Goal: Task Accomplishment & Management: Use online tool/utility

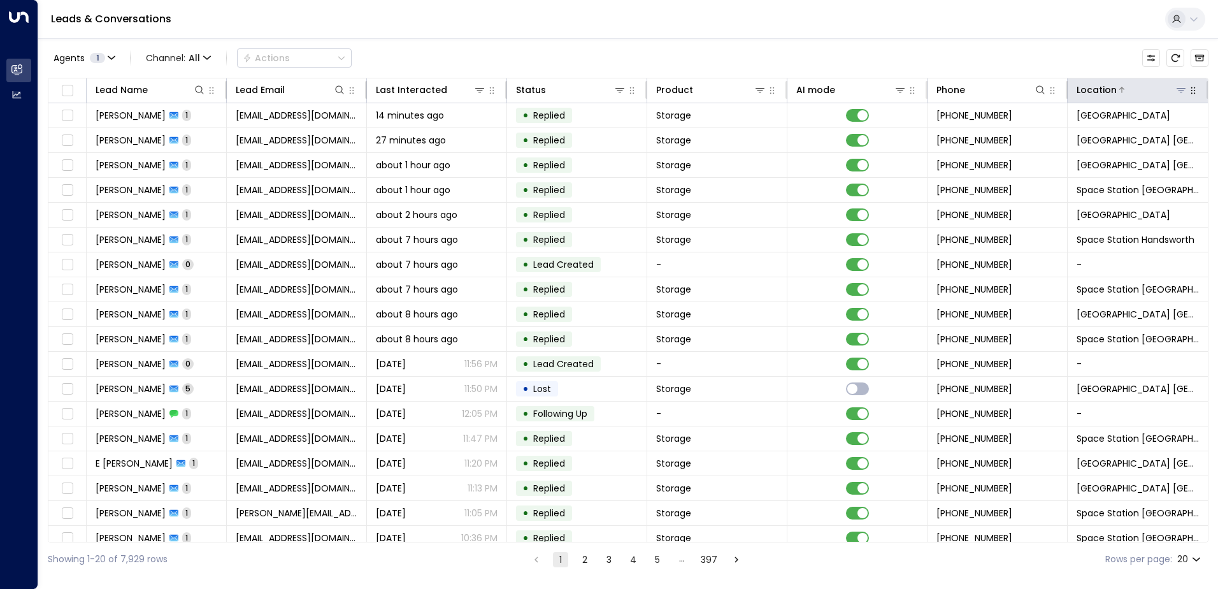
click at [1176, 93] on icon at bounding box center [1181, 90] width 10 height 10
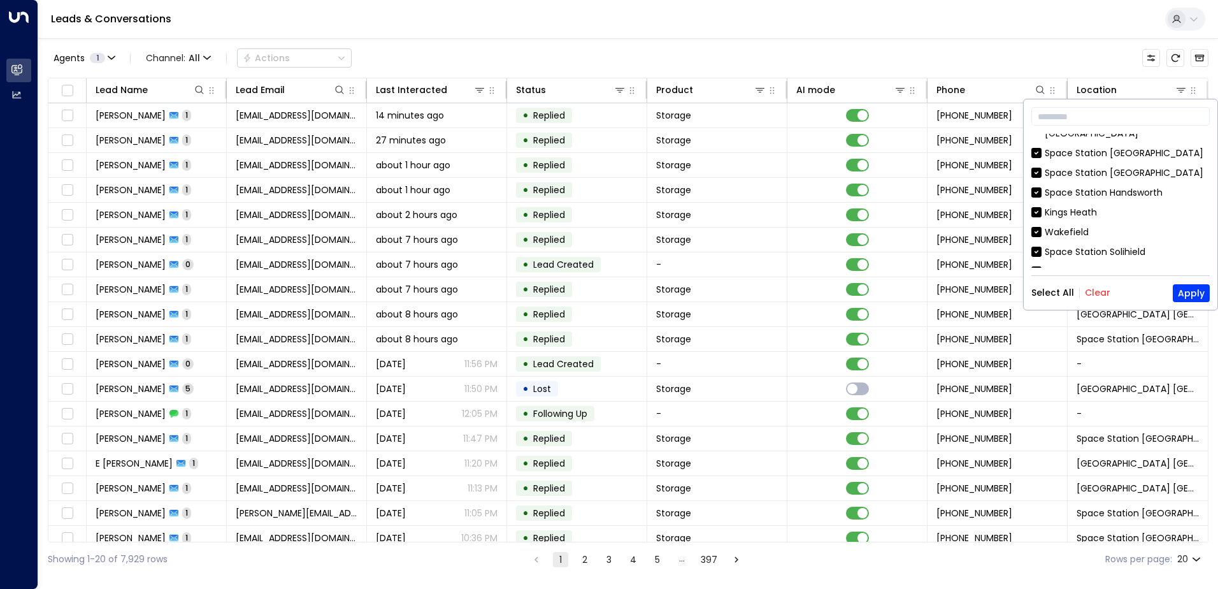
scroll to position [255, 0]
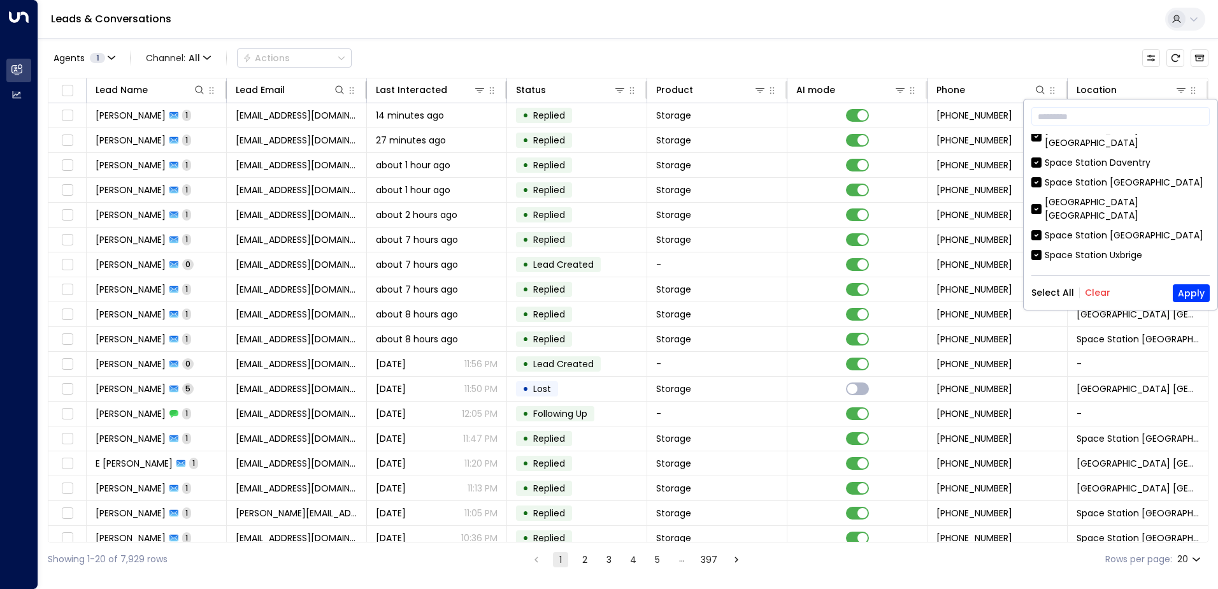
click at [1118, 229] on div "Space Station [GEOGRAPHIC_DATA]" at bounding box center [1124, 235] width 159 height 13
click at [1116, 229] on div "Space Station [GEOGRAPHIC_DATA]" at bounding box center [1124, 235] width 159 height 13
drag, startPoint x: 1101, startPoint y: 291, endPoint x: 1102, endPoint y: 276, distance: 14.8
click at [1101, 291] on button "Clear" at bounding box center [1097, 292] width 25 height 10
click at [1111, 229] on div "Space Station [GEOGRAPHIC_DATA]" at bounding box center [1124, 235] width 159 height 13
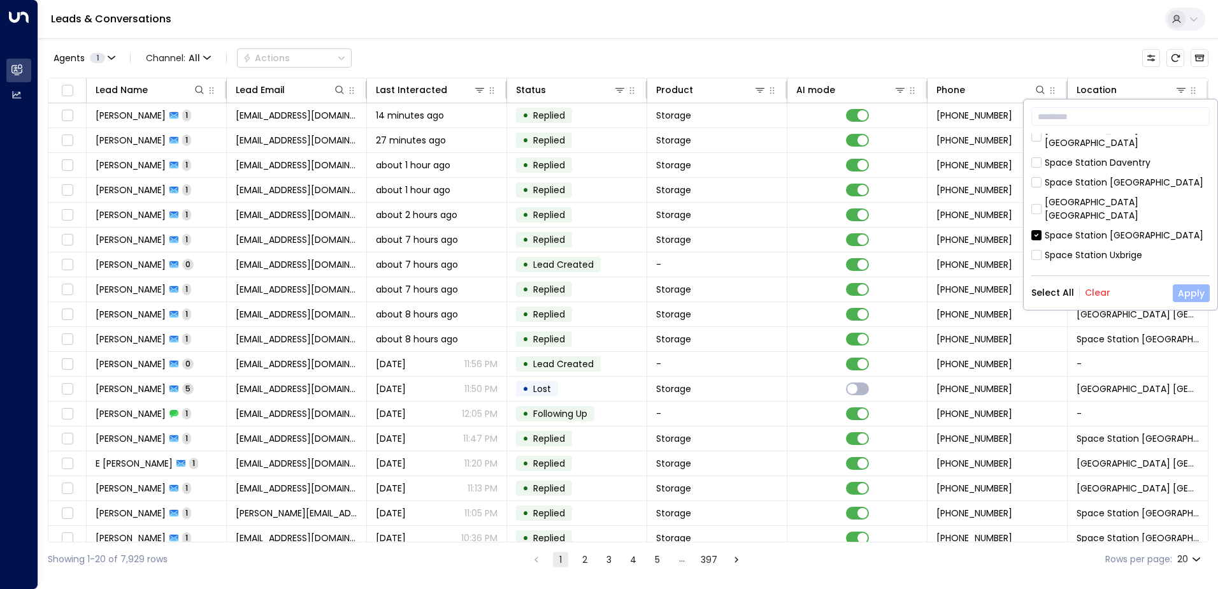
click at [1183, 296] on button "Apply" at bounding box center [1191, 293] width 37 height 18
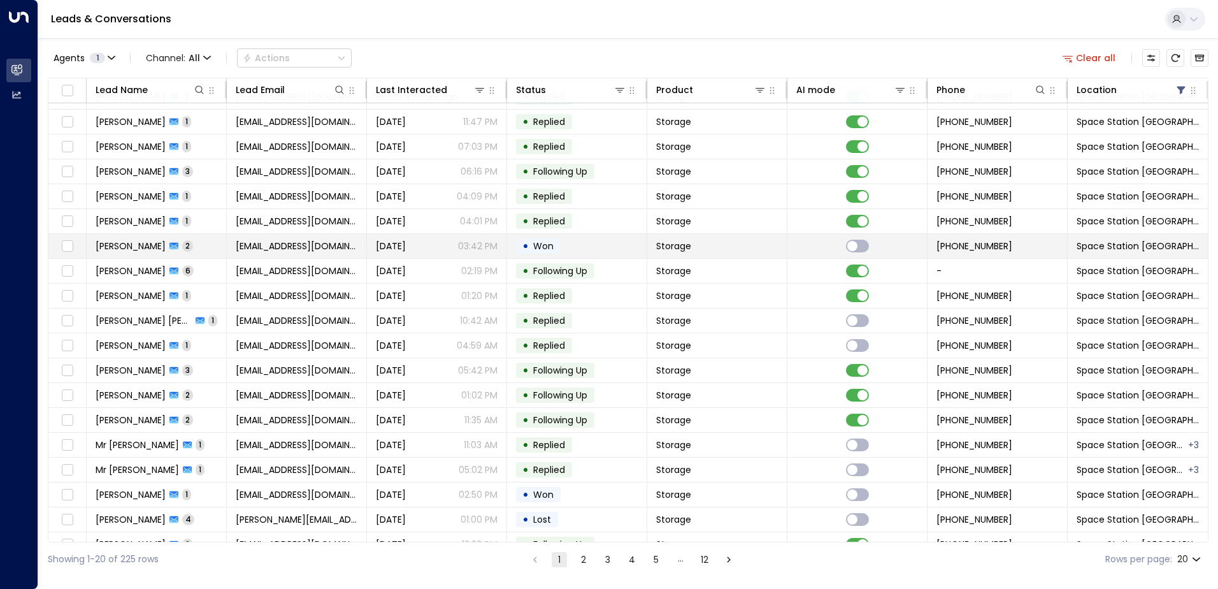
scroll to position [62, 0]
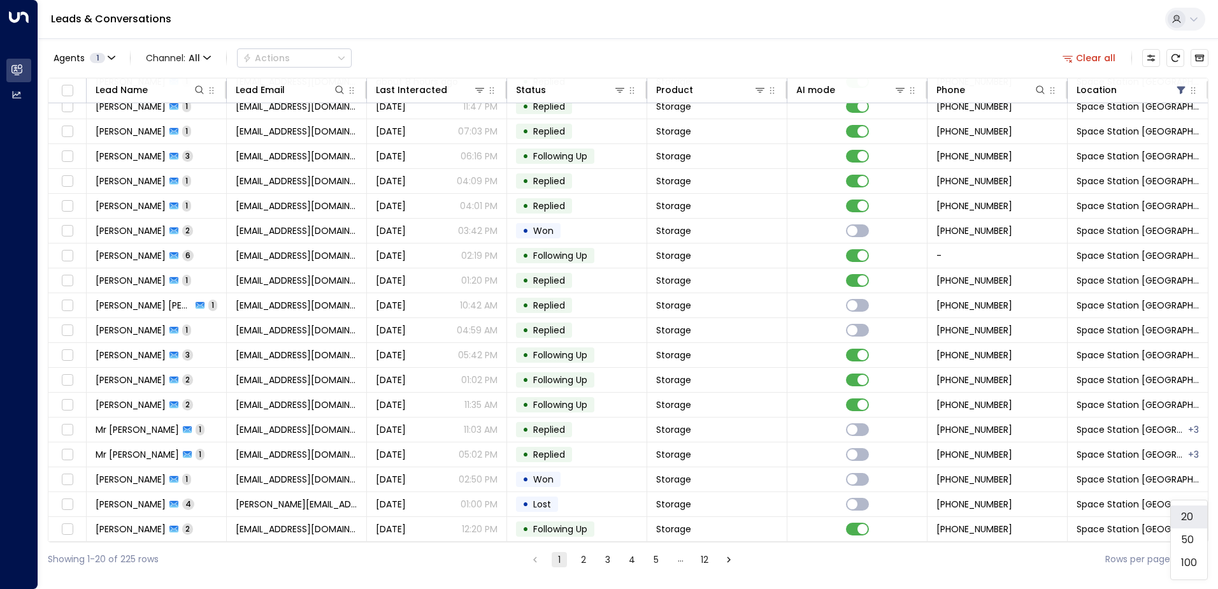
click at [1199, 556] on body "Overview Leads & Conversations Leads & Conversations Analytics Analytics Leads …" at bounding box center [609, 288] width 1218 height 576
click at [1187, 544] on li "50" at bounding box center [1189, 539] width 36 height 23
type input "**"
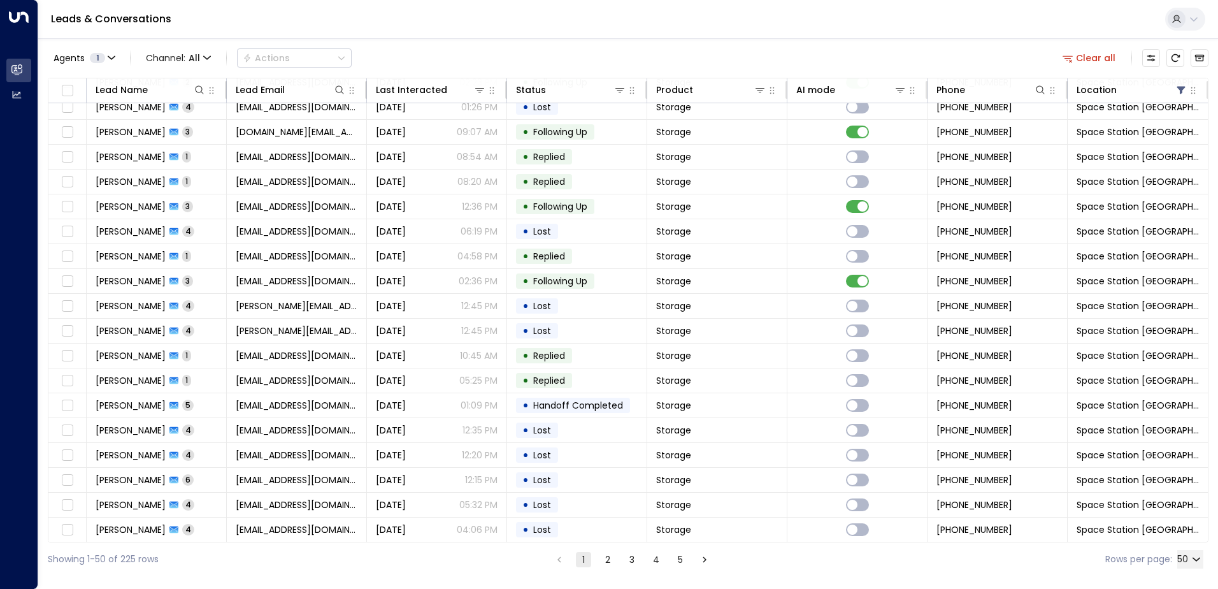
scroll to position [808, 0]
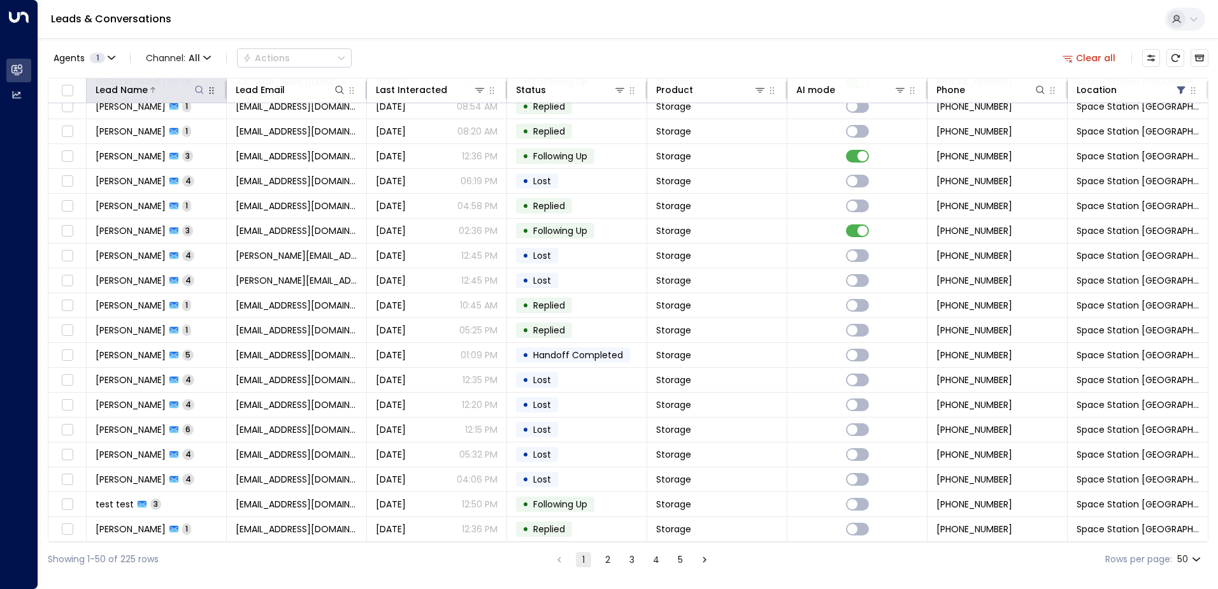
click at [199, 92] on icon at bounding box center [199, 90] width 10 height 10
type input "****"
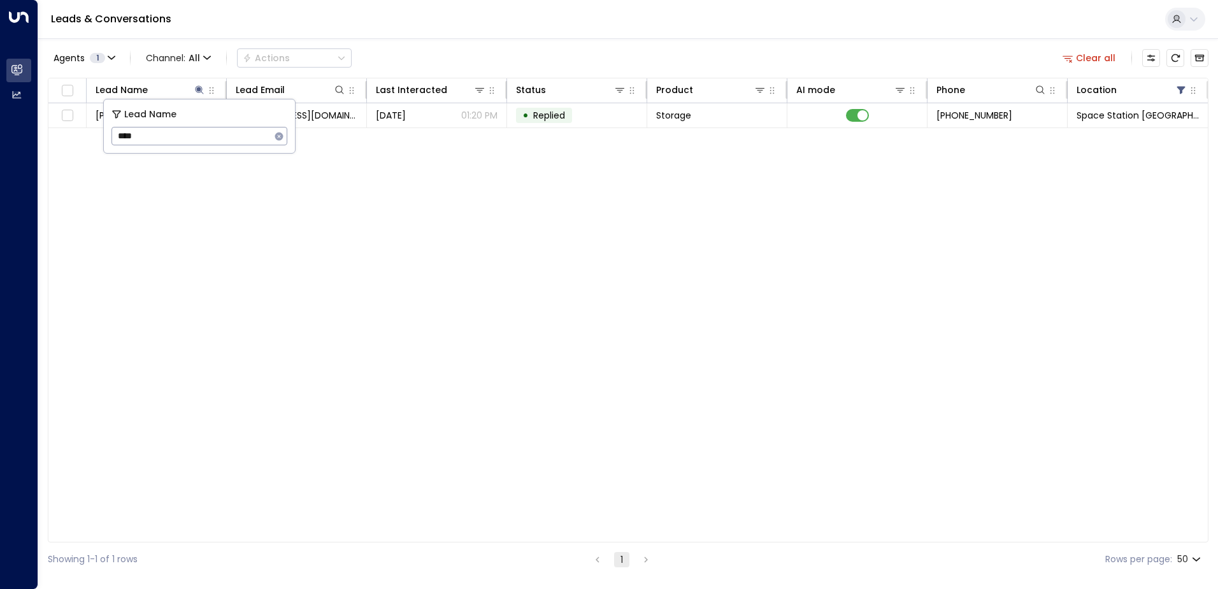
click at [435, 310] on div "Lead Name Lead Email Last Interacted Status Product AI mode Phone Location [PER…" at bounding box center [628, 310] width 1161 height 465
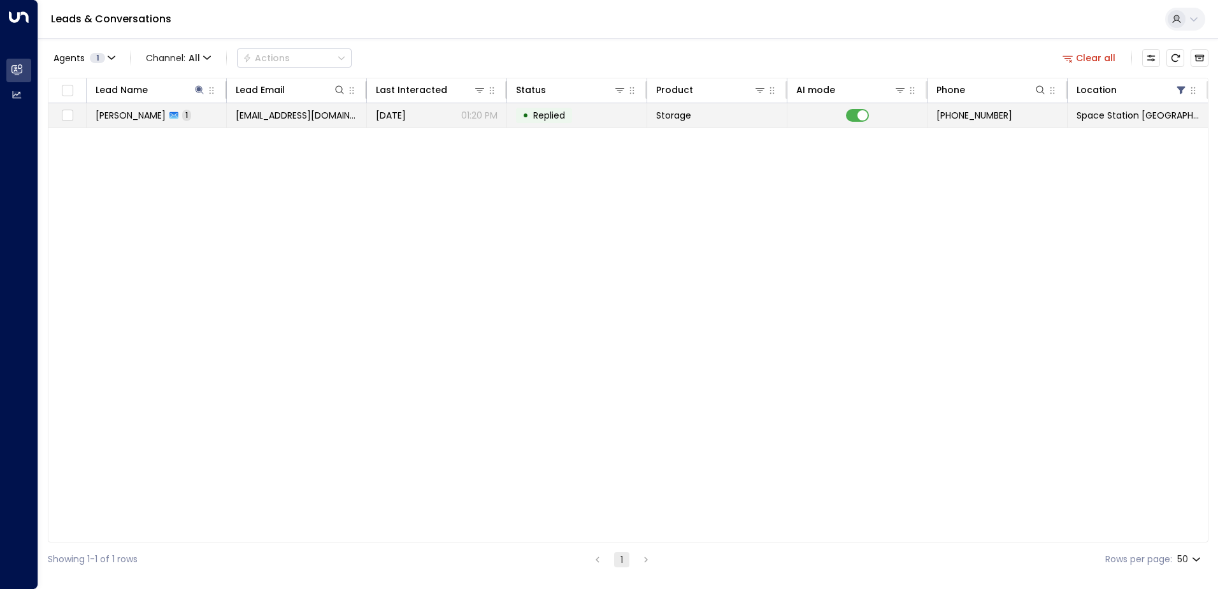
click at [384, 111] on span "[DATE]" at bounding box center [391, 115] width 30 height 13
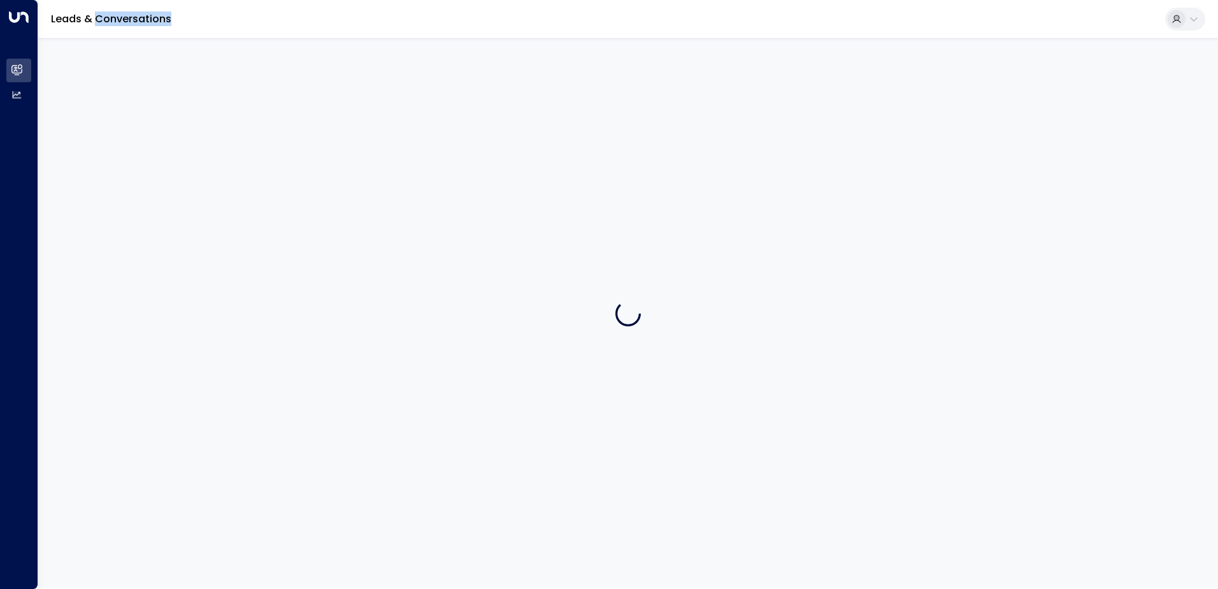
click at [384, 111] on div at bounding box center [628, 313] width 1180 height 550
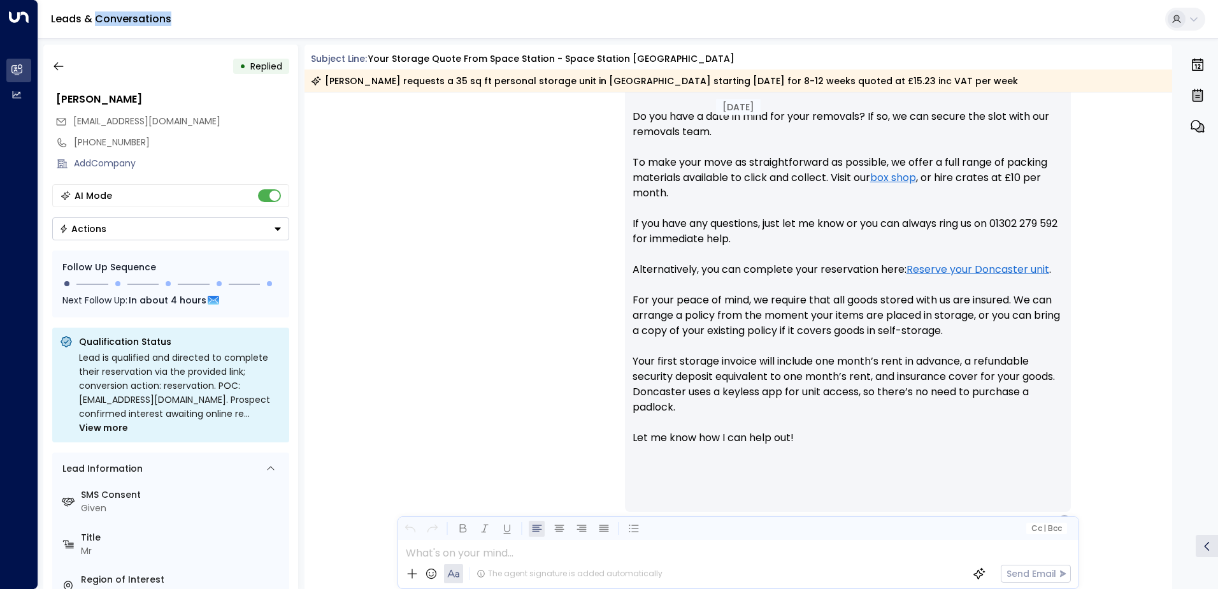
scroll to position [640, 0]
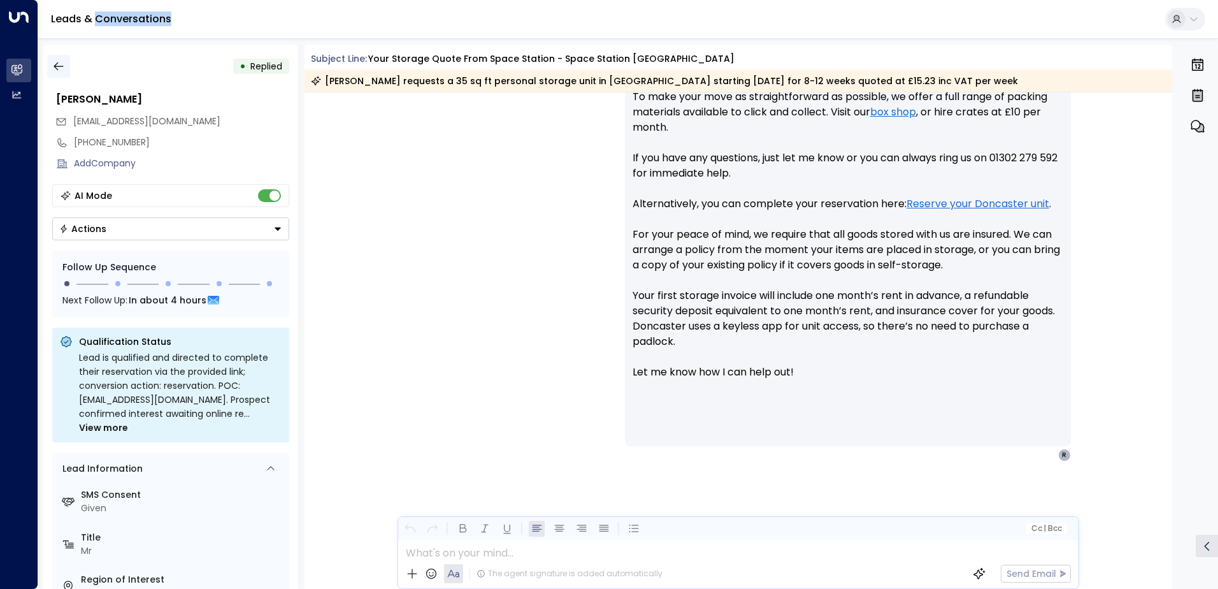
click at [58, 65] on icon "button" at bounding box center [58, 66] width 13 height 13
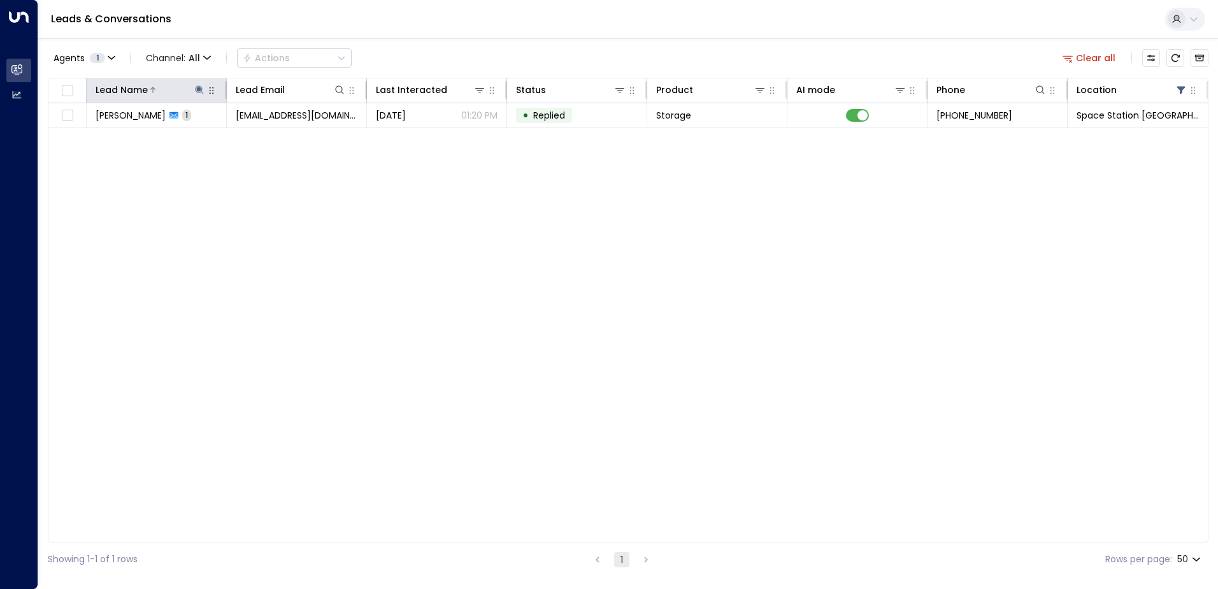
click at [197, 97] on div "Lead Name" at bounding box center [151, 89] width 110 height 15
click at [198, 87] on icon at bounding box center [199, 90] width 10 height 10
type input "*"
type input "*****"
click at [328, 198] on div "Lead Name Lead Email Last Interacted Status Product AI mode Phone Location [PER…" at bounding box center [628, 310] width 1161 height 465
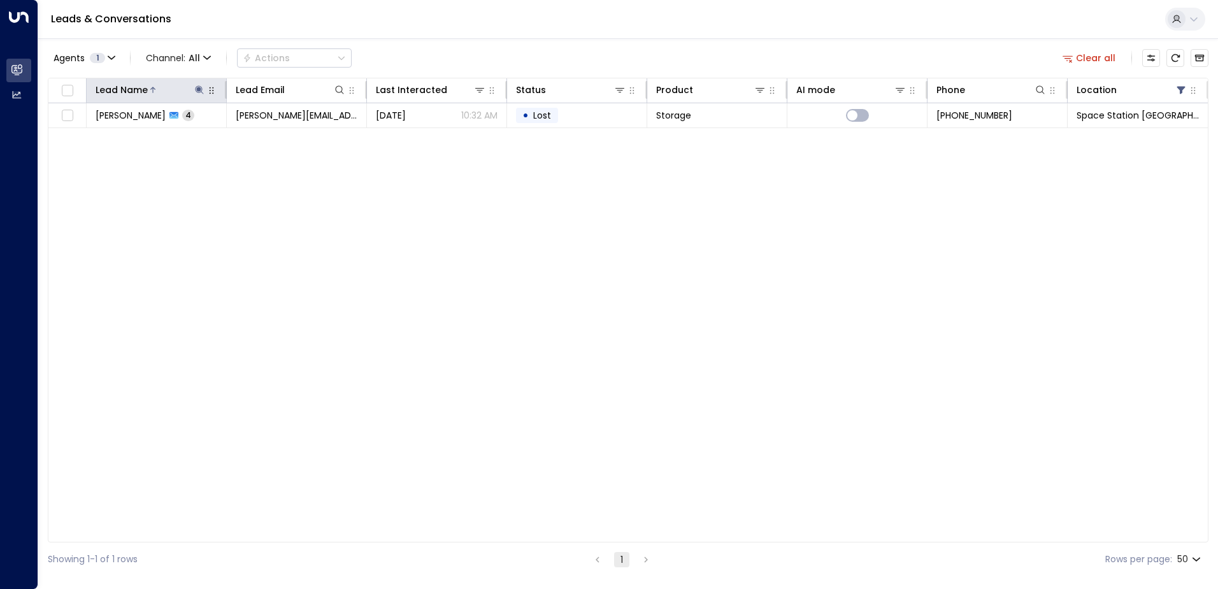
click at [195, 93] on icon at bounding box center [199, 90] width 10 height 10
click at [201, 91] on icon at bounding box center [199, 89] width 8 height 8
type input "*"
type input "********"
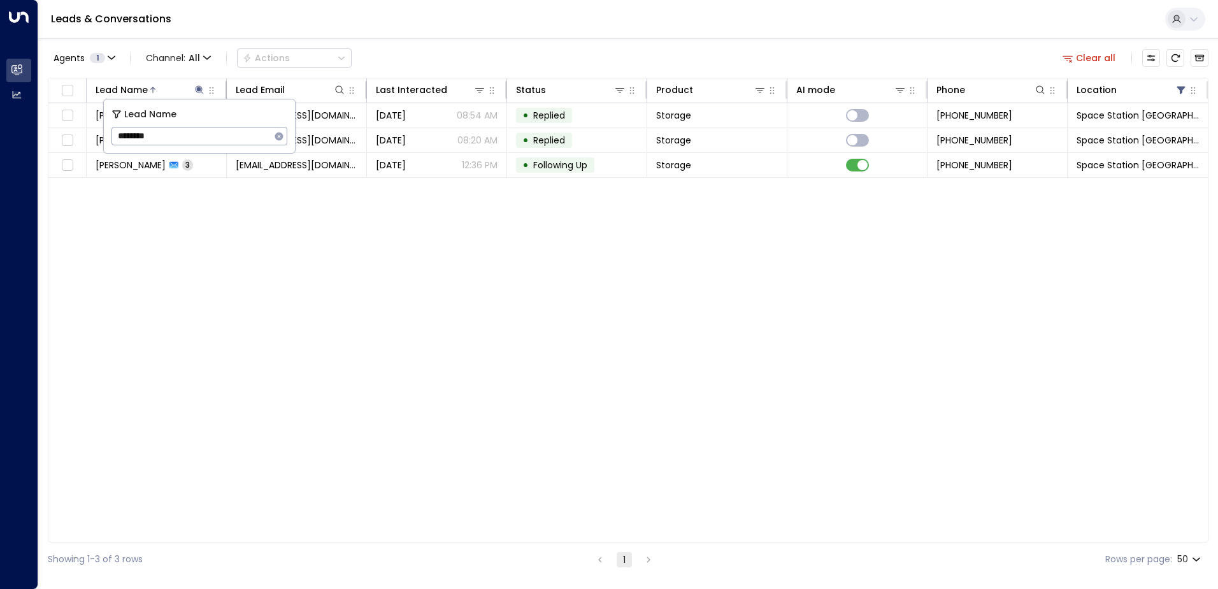
click at [352, 264] on div "Lead Name Lead Email Last Interacted Status Product AI mode Phone Location [PER…" at bounding box center [628, 310] width 1161 height 465
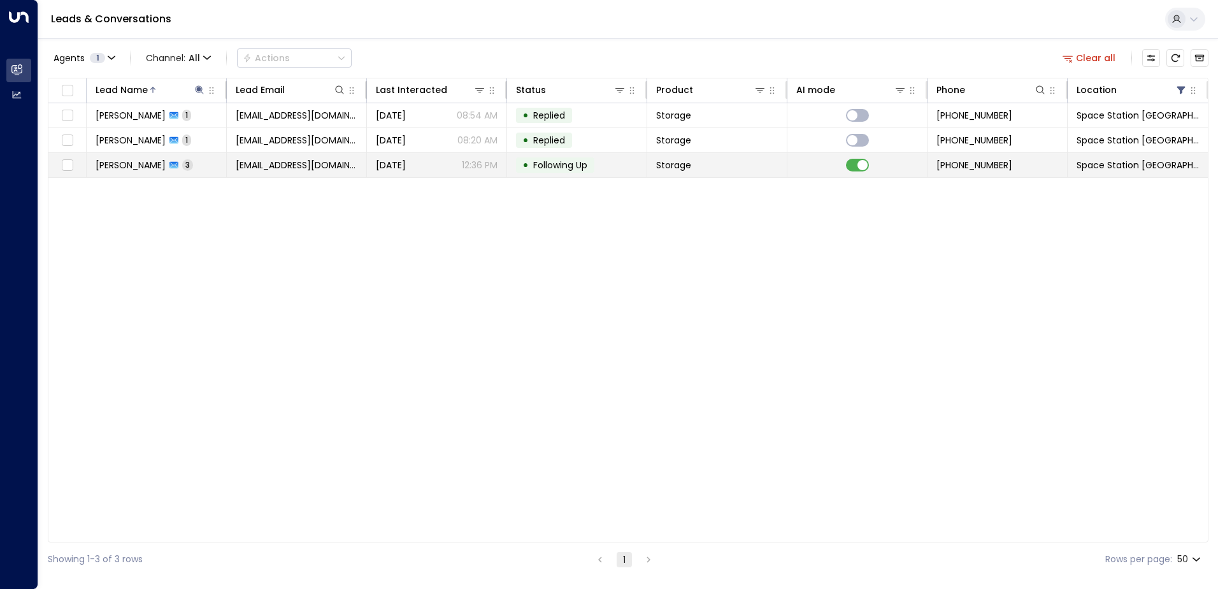
click at [373, 168] on td "[DATE] 12:36 PM" at bounding box center [437, 165] width 140 height 24
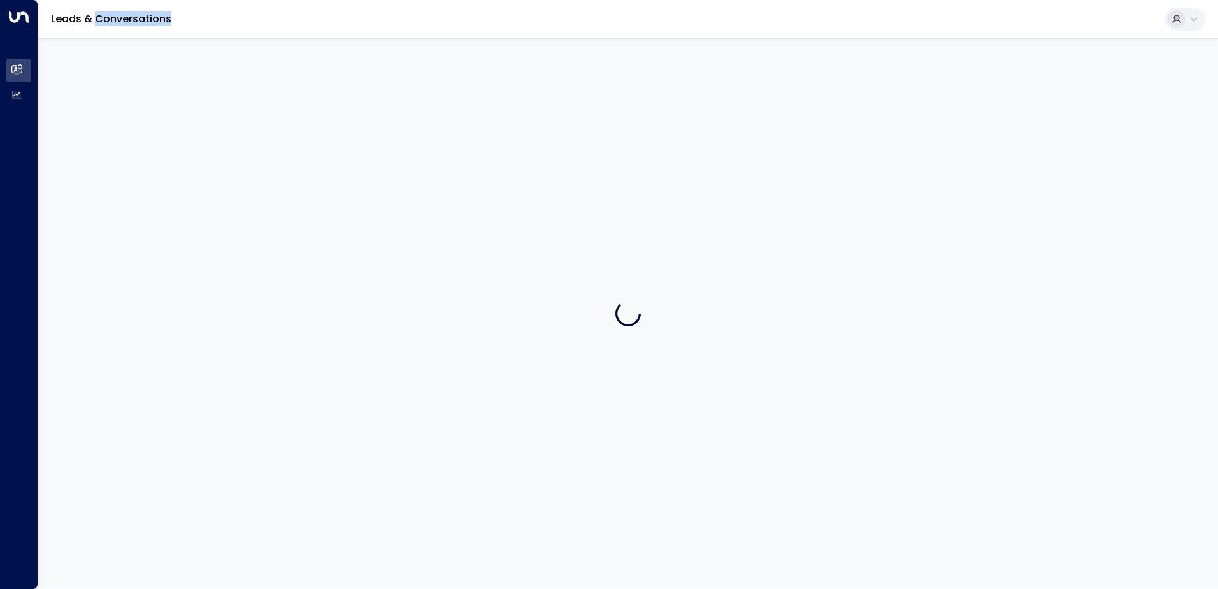
click at [373, 168] on div at bounding box center [628, 313] width 1180 height 550
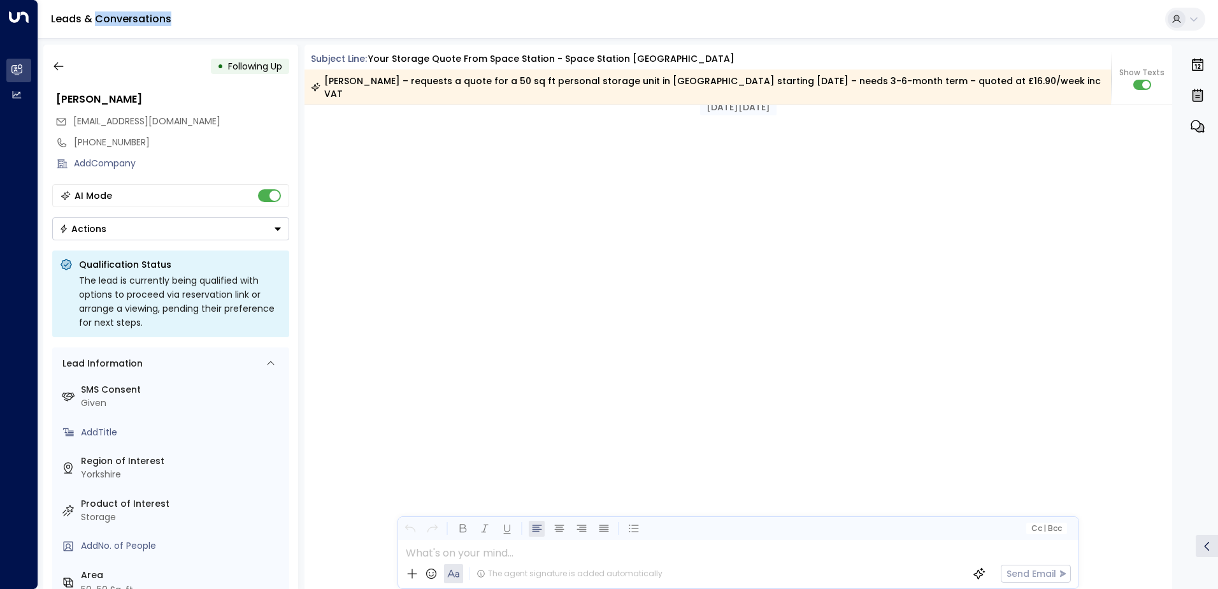
scroll to position [1827, 0]
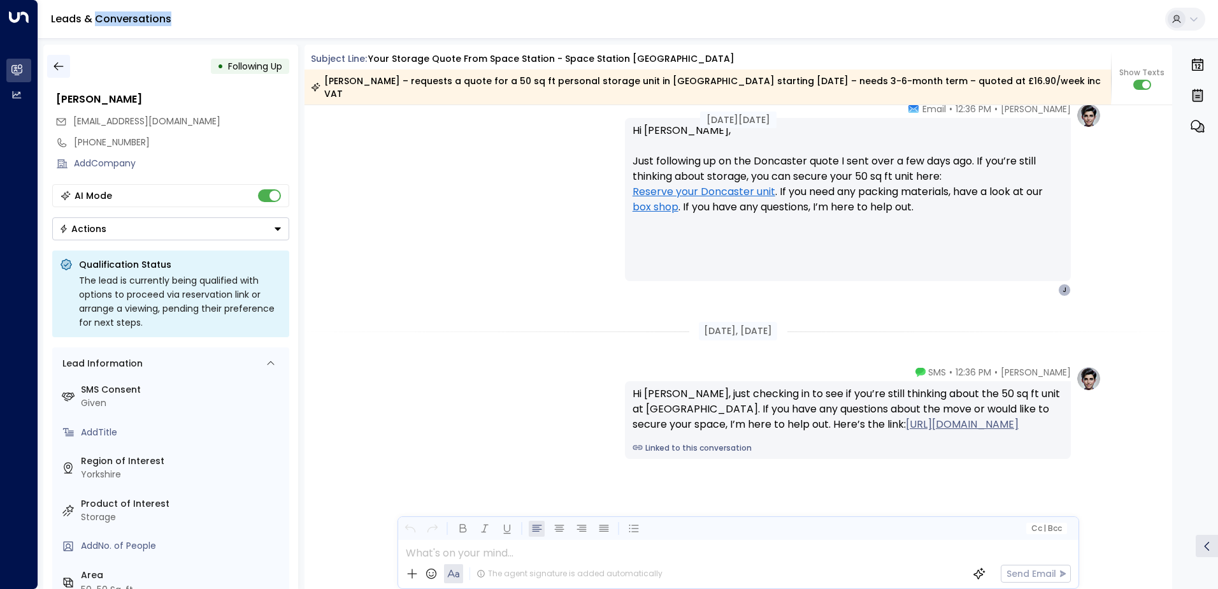
click at [61, 66] on icon "button" at bounding box center [59, 66] width 10 height 8
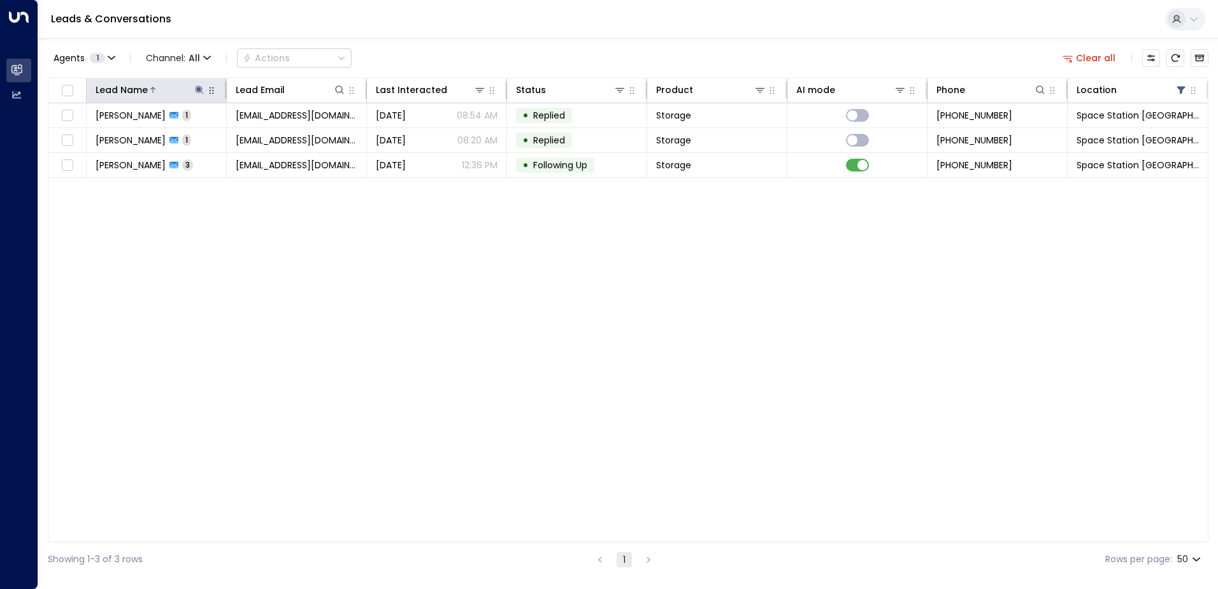
click at [198, 89] on icon at bounding box center [199, 89] width 8 height 8
type input "*"
type input "****"
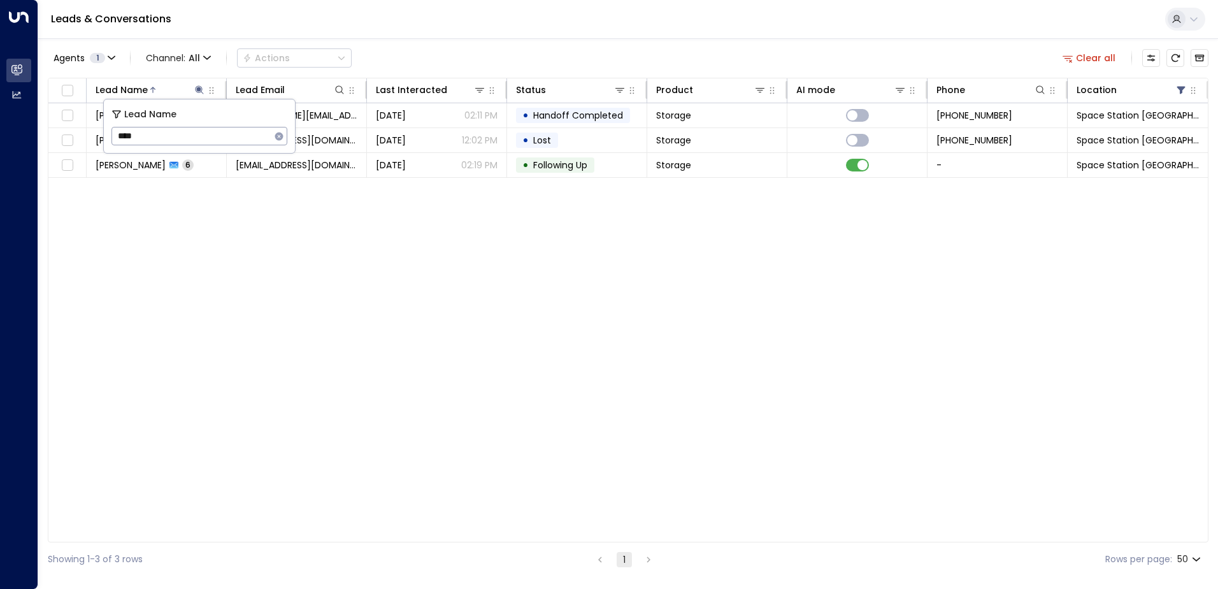
click at [319, 278] on div "Lead Name Lead Email Last Interacted Status Product AI mode Phone Location [PER…" at bounding box center [628, 310] width 1161 height 465
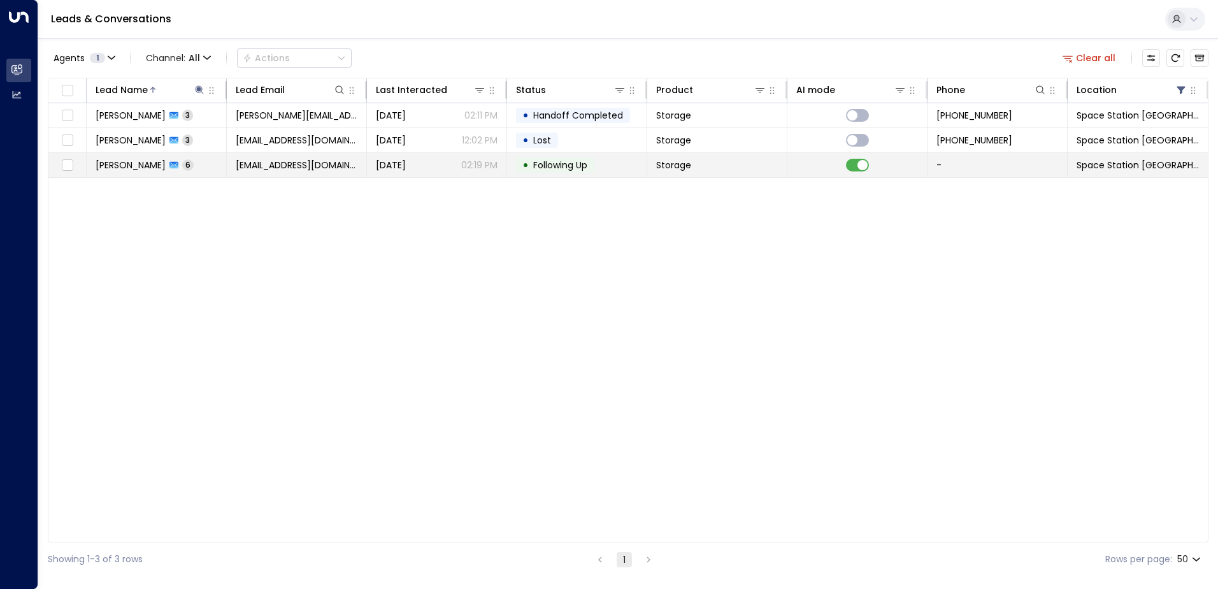
click at [347, 164] on span "[EMAIL_ADDRESS][DOMAIN_NAME]" at bounding box center [297, 165] width 122 height 13
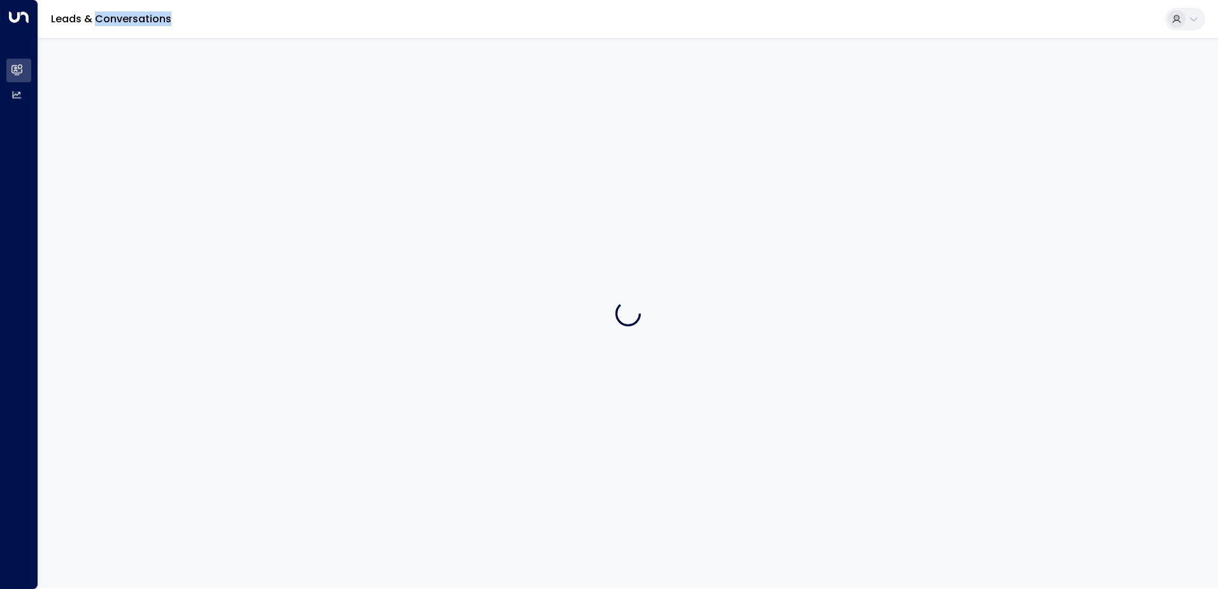
click at [347, 164] on div at bounding box center [628, 313] width 1180 height 550
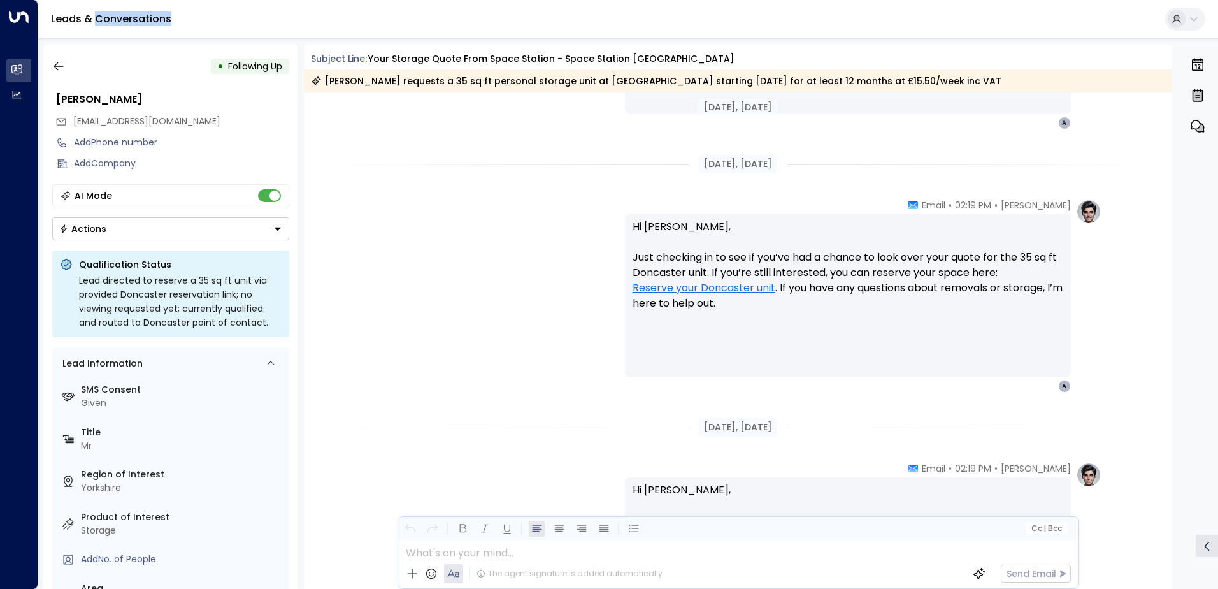
scroll to position [1774, 0]
